Goal: Check status

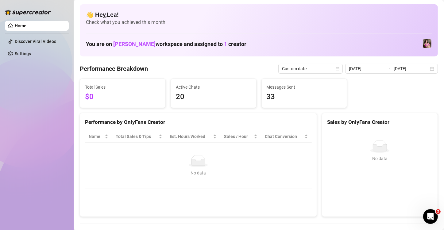
scroll to position [61, 0]
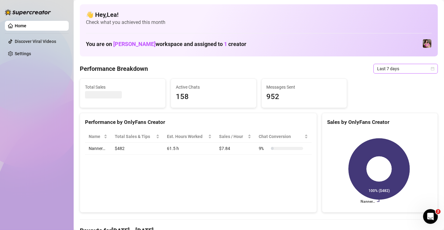
click at [431, 68] on icon "calendar" at bounding box center [432, 68] width 3 height 3
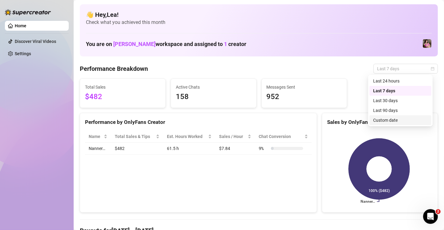
click at [394, 119] on div "Custom date" at bounding box center [400, 120] width 55 height 7
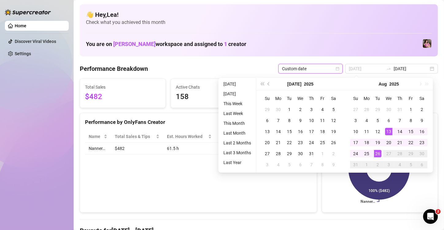
type input "[DATE]"
click at [376, 153] on div "26" at bounding box center [377, 153] width 7 height 7
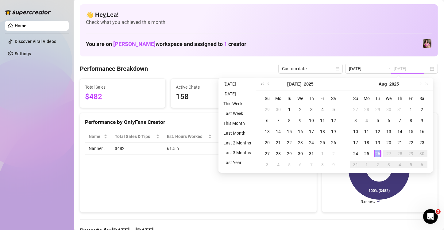
click at [376, 153] on div "26" at bounding box center [377, 153] width 7 height 7
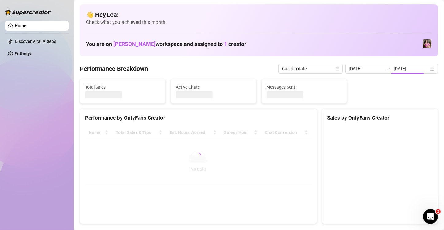
type input "[DATE]"
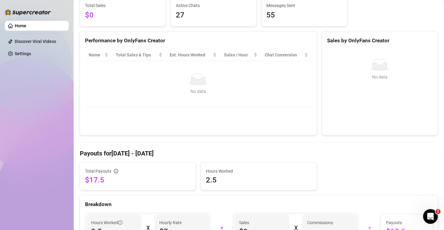
scroll to position [61, 0]
